Goal: Information Seeking & Learning: Learn about a topic

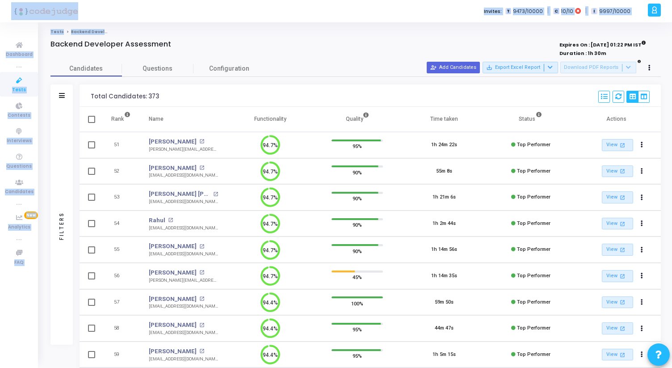
drag, startPoint x: 267, startPoint y: 37, endPoint x: 296, endPoint y: -33, distance: 74.9
click at [296, 0] on html "</div></div> AK Ankush Khatkar Billings Subscribe to a plan of your choice Sett…" at bounding box center [336, 184] width 672 height 368
click at [300, 47] on div "Backend Developer Assessment" at bounding box center [228, 44] width 357 height 9
click at [23, 83] on icon at bounding box center [19, 80] width 19 height 11
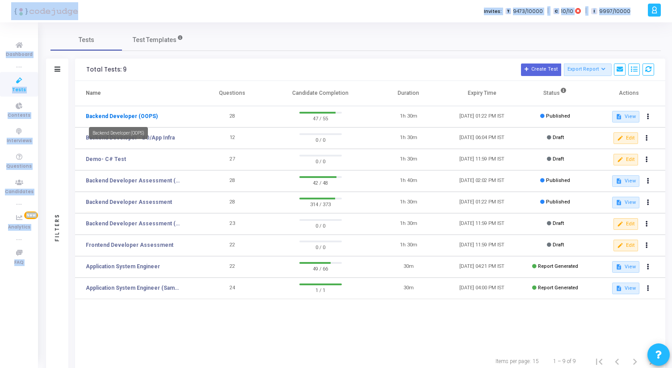
click at [127, 115] on link "Backend Developer (OOPS)" at bounding box center [122, 116] width 72 height 8
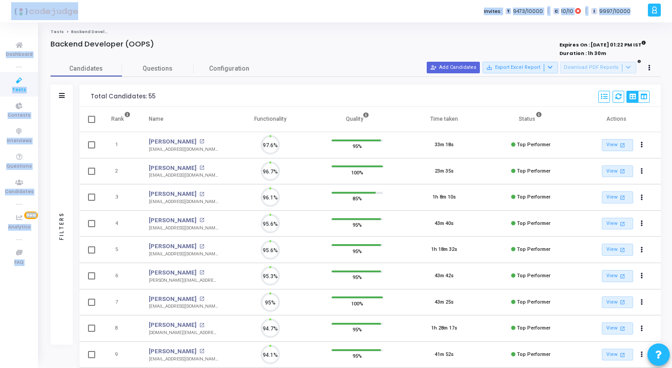
scroll to position [19, 23]
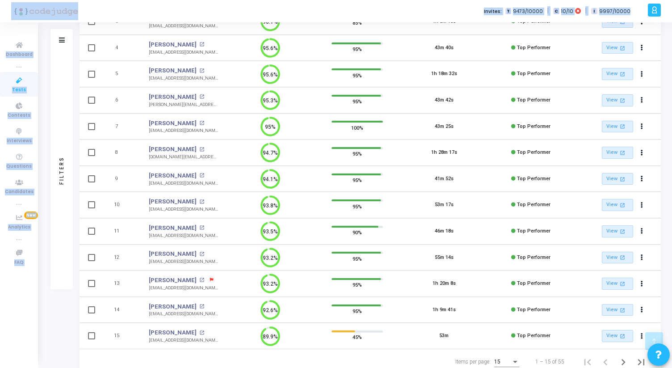
click at [190, 254] on div "Kshitij Sagar open_in_new" at bounding box center [183, 253] width 69 height 9
click at [199, 253] on mat-icon "open_in_new" at bounding box center [201, 254] width 5 height 5
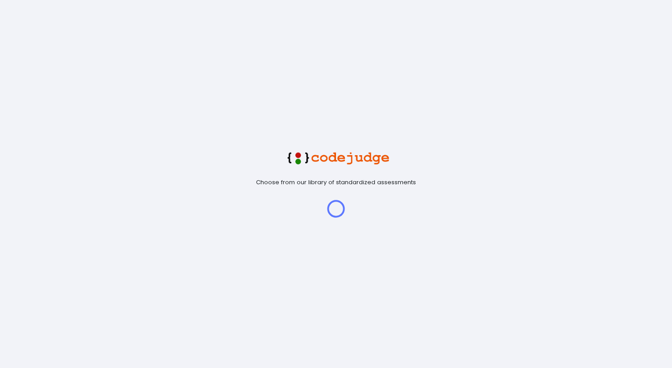
scroll to position [19, 23]
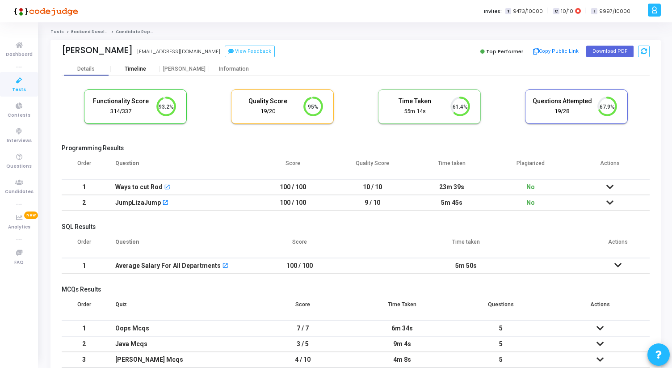
click at [141, 69] on div "Timeline" at bounding box center [135, 69] width 21 height 7
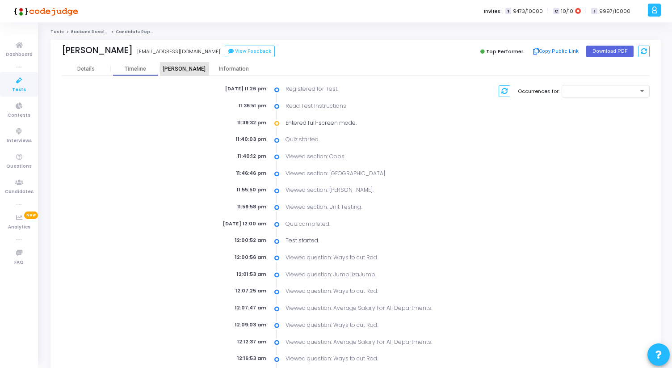
click at [176, 73] on div "[PERSON_NAME]" at bounding box center [184, 68] width 49 height 13
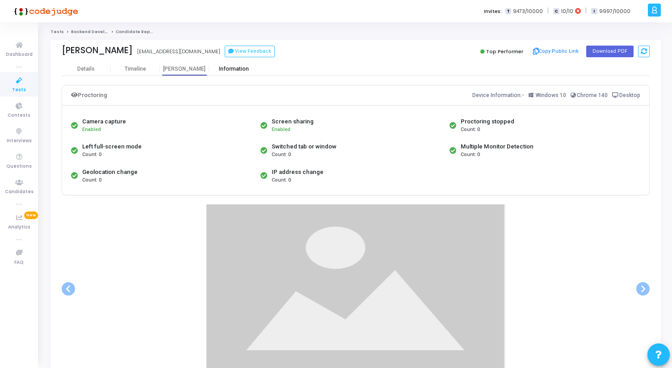
click at [229, 68] on div "Information" at bounding box center [233, 69] width 49 height 7
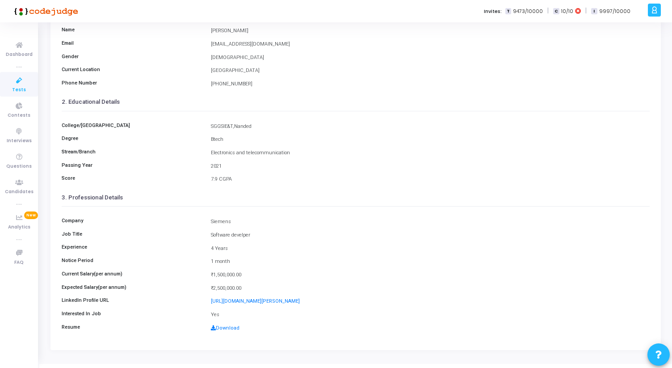
scroll to position [100, 0]
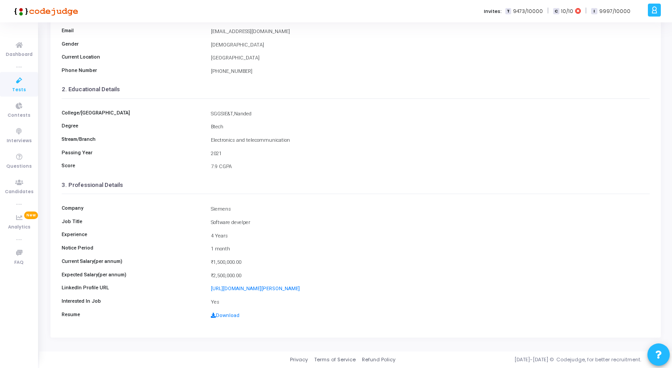
click at [235, 294] on div "Company Siemens Job Title Software develper Experience 4 Years Notice Period 1 …" at bounding box center [356, 259] width 588 height 130
click at [235, 290] on link "[URL][DOMAIN_NAME][PERSON_NAME]" at bounding box center [255, 289] width 89 height 6
click at [225, 315] on link "Download" at bounding box center [225, 315] width 29 height 6
